Goal: Information Seeking & Learning: Learn about a topic

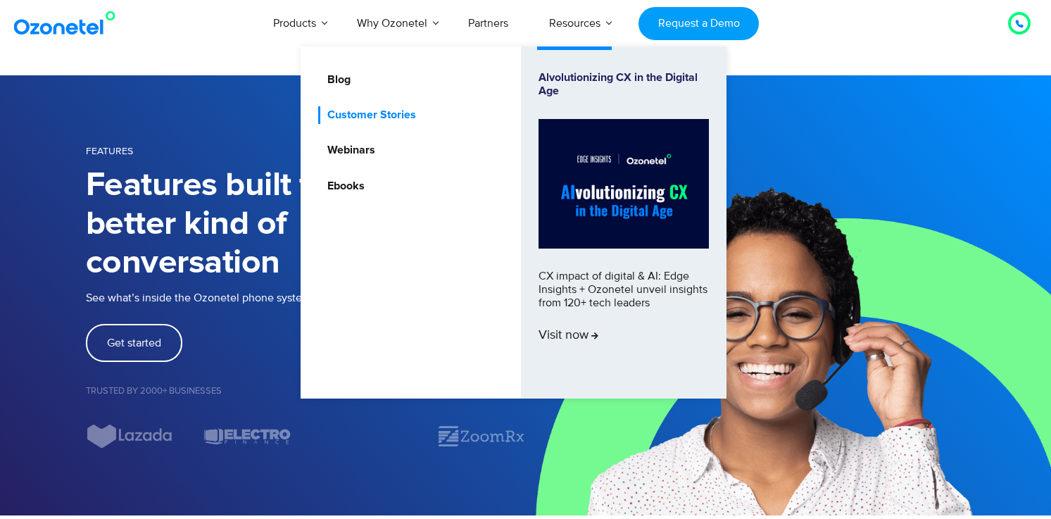
click at [396, 117] on link "Customer Stories" at bounding box center [368, 115] width 100 height 18
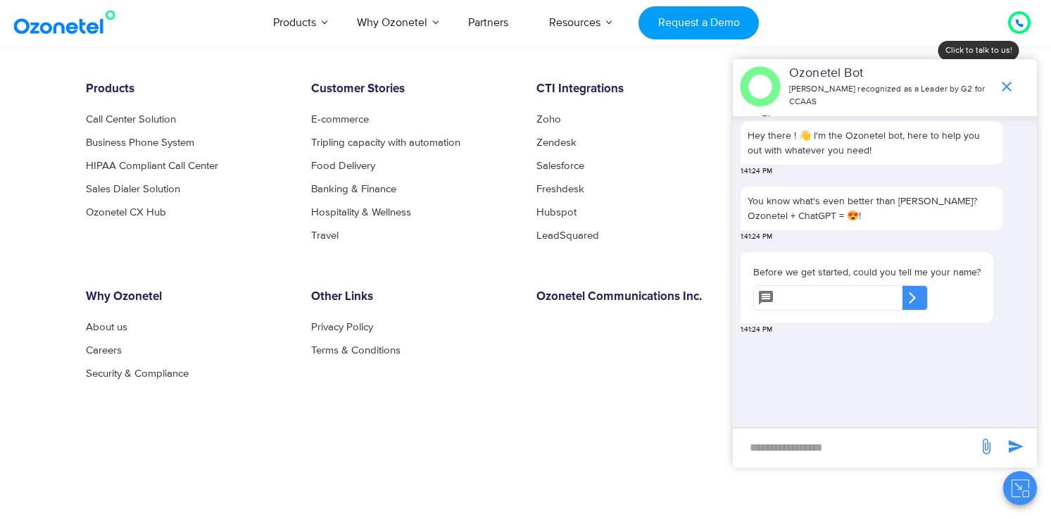
scroll to position [1132, 0]
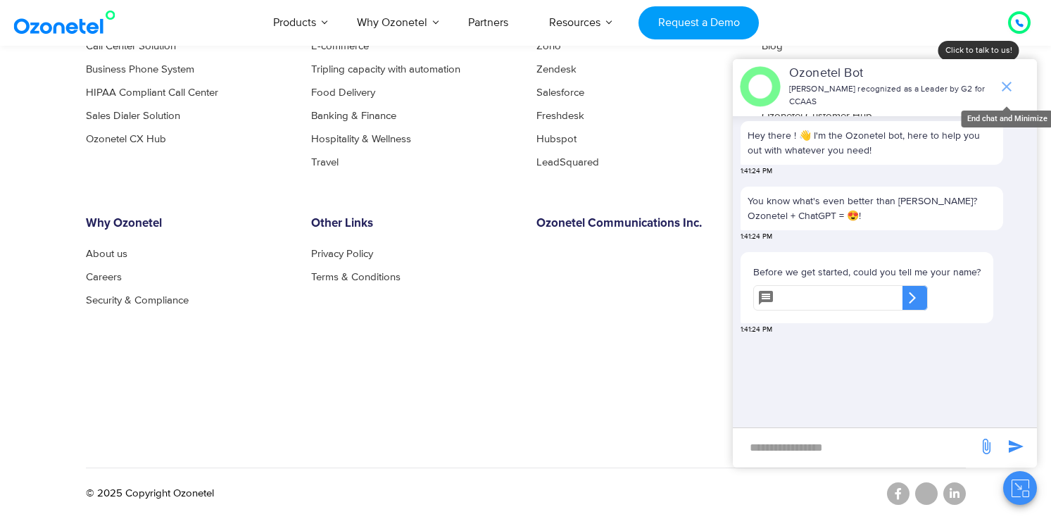
click at [1012, 82] on icon "end chat or minimize" at bounding box center [1006, 86] width 17 height 17
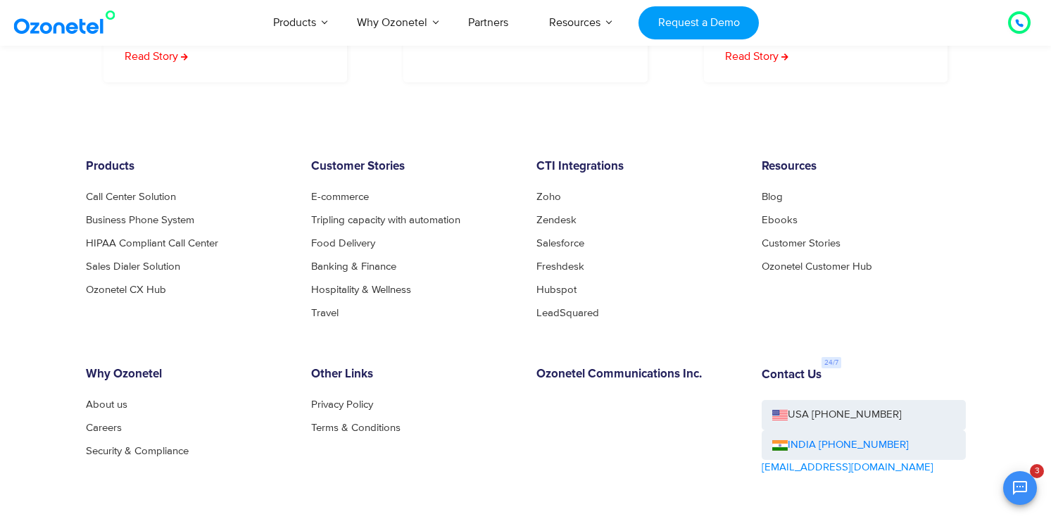
scroll to position [976, 0]
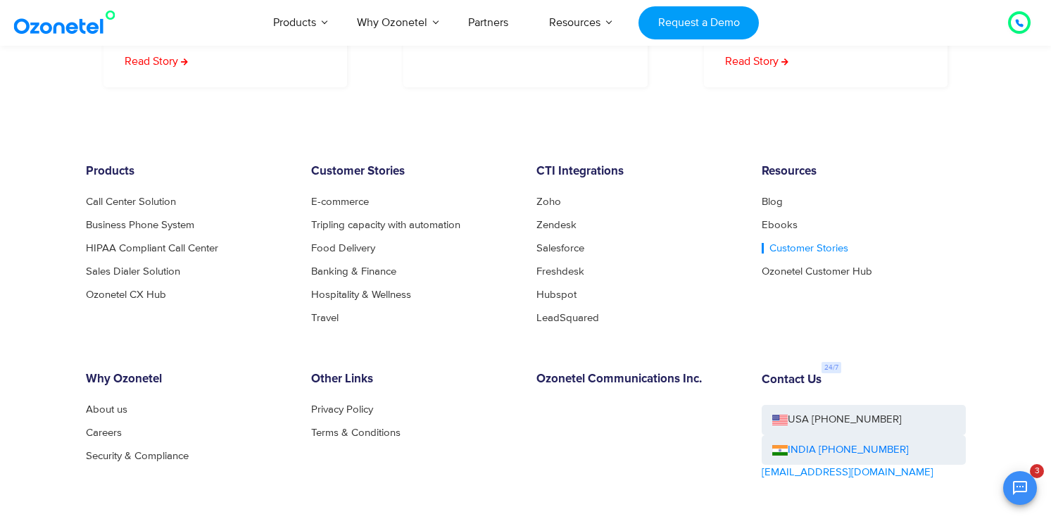
click at [791, 245] on link "Customer Stories" at bounding box center [805, 248] width 87 height 11
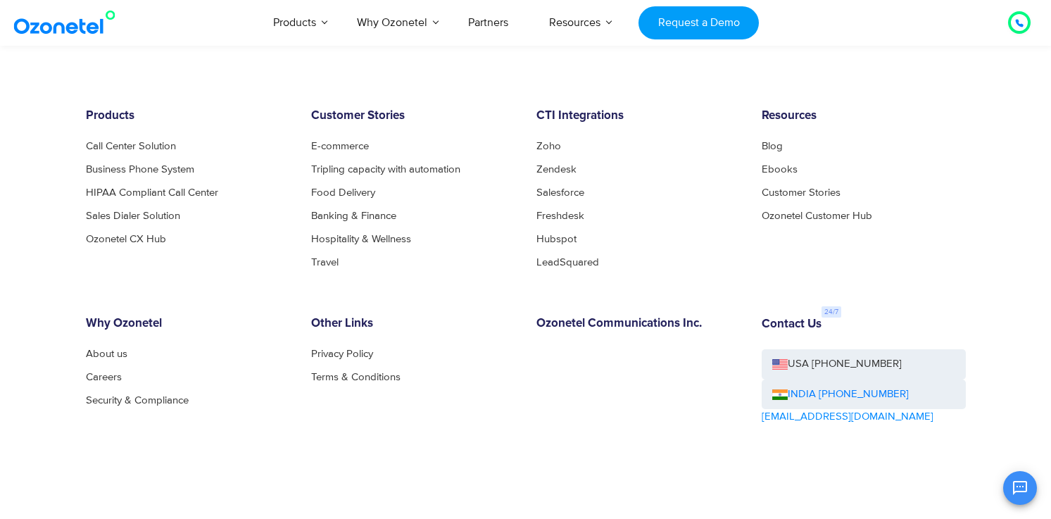
scroll to position [1033, 0]
